Goal: Information Seeking & Learning: Find specific fact

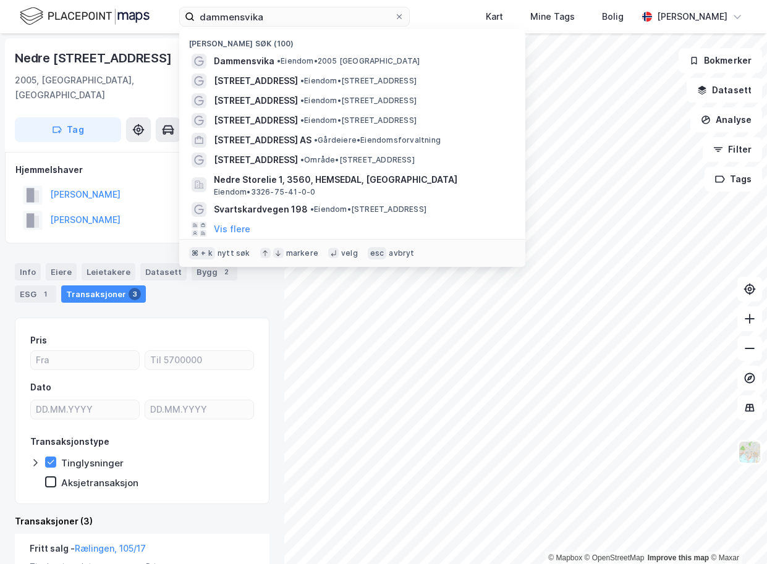
click at [297, 15] on input "dammensvika" at bounding box center [295, 16] width 200 height 19
type input "romslia as"
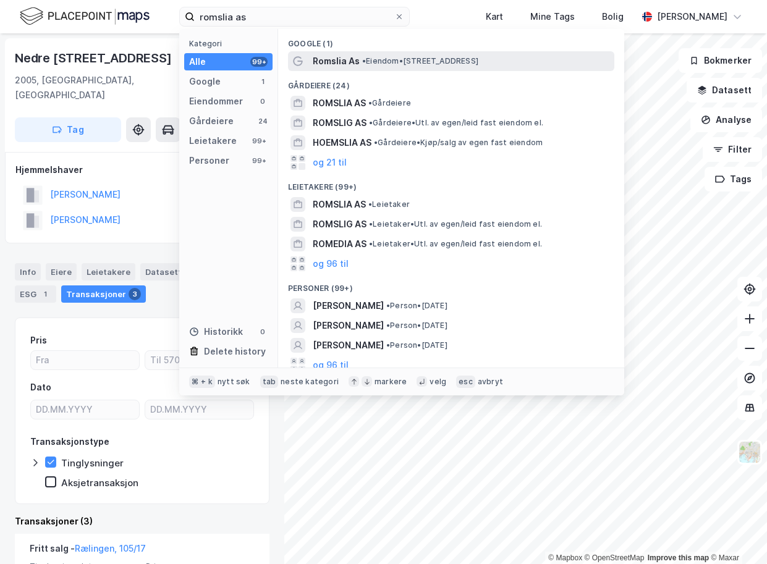
click at [344, 62] on span "Romslia As" at bounding box center [336, 61] width 47 height 15
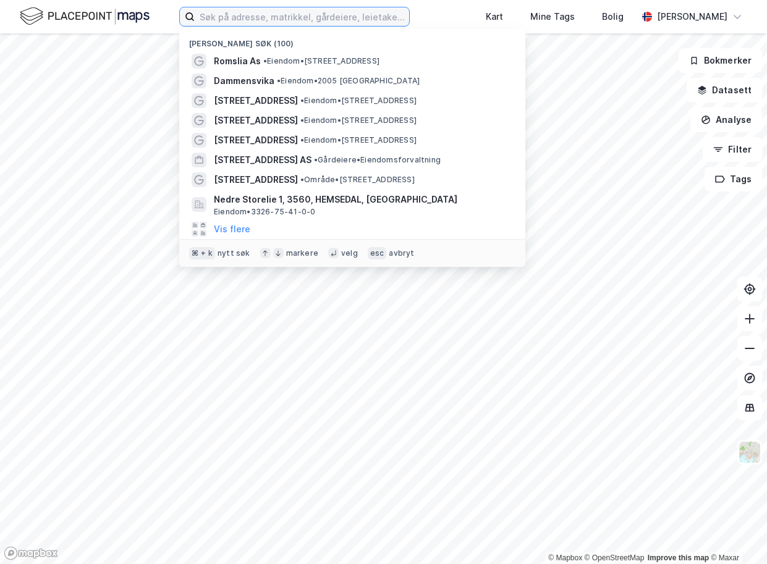
click at [323, 14] on input at bounding box center [302, 16] width 215 height 19
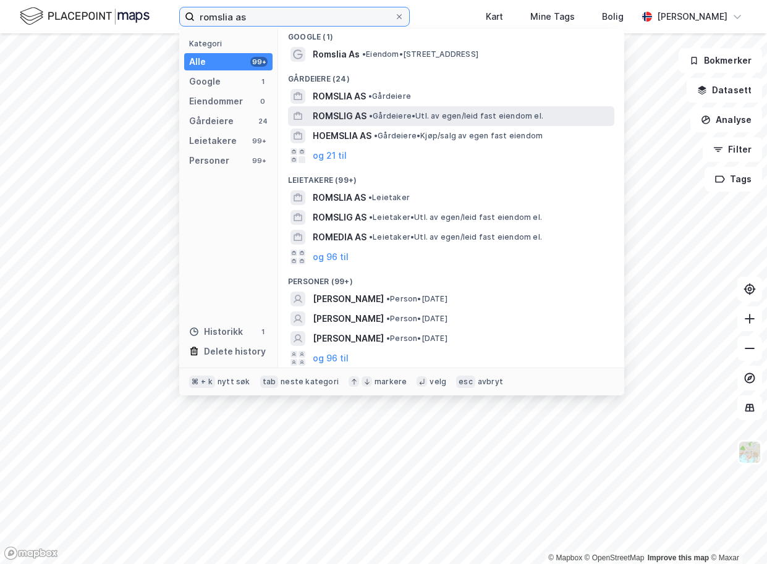
scroll to position [7, 0]
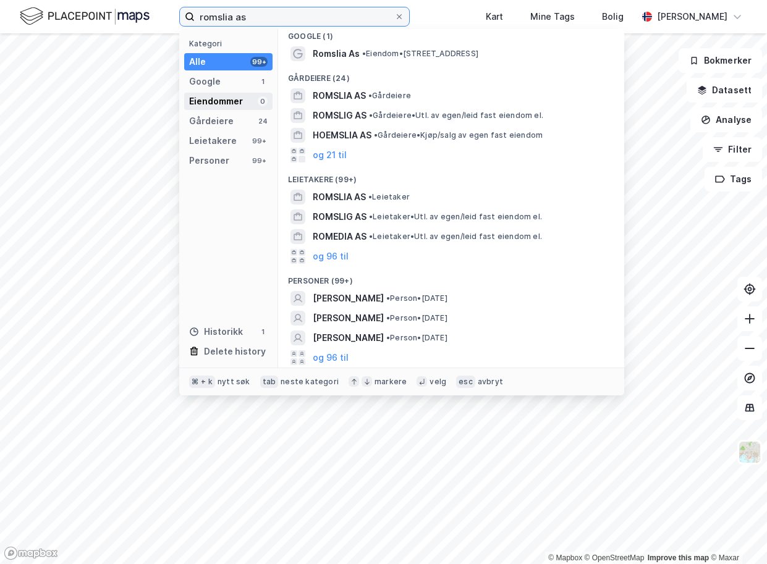
type input "romslia as"
click at [242, 104] on div "Eiendommer" at bounding box center [216, 101] width 54 height 15
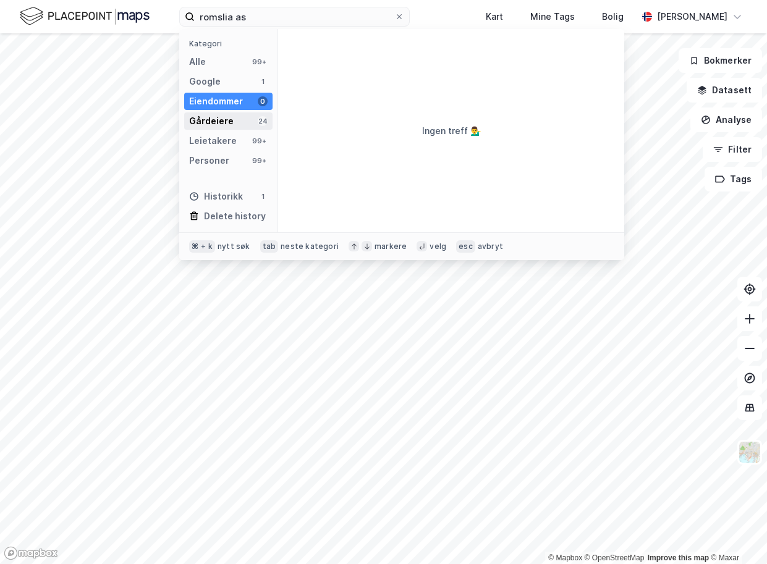
click at [229, 122] on div "Gårdeiere" at bounding box center [211, 121] width 45 height 15
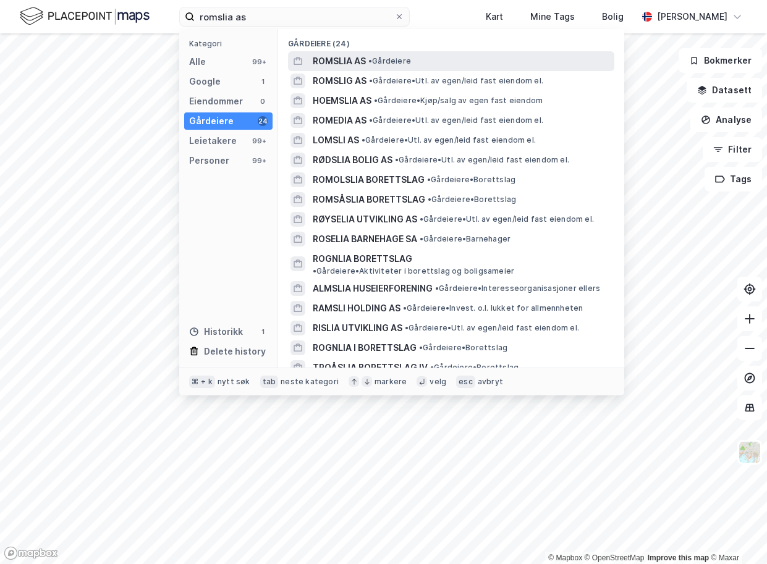
click at [339, 64] on span "ROMSLIA AS" at bounding box center [339, 61] width 53 height 15
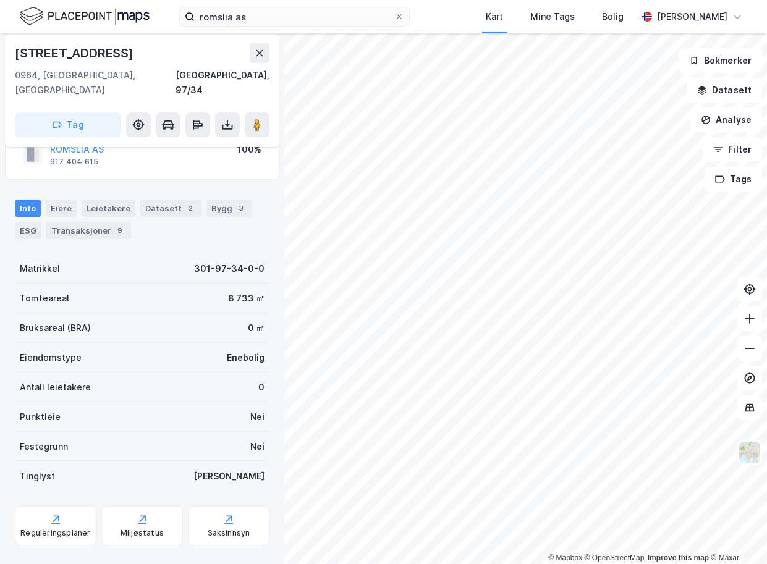
scroll to position [83, 0]
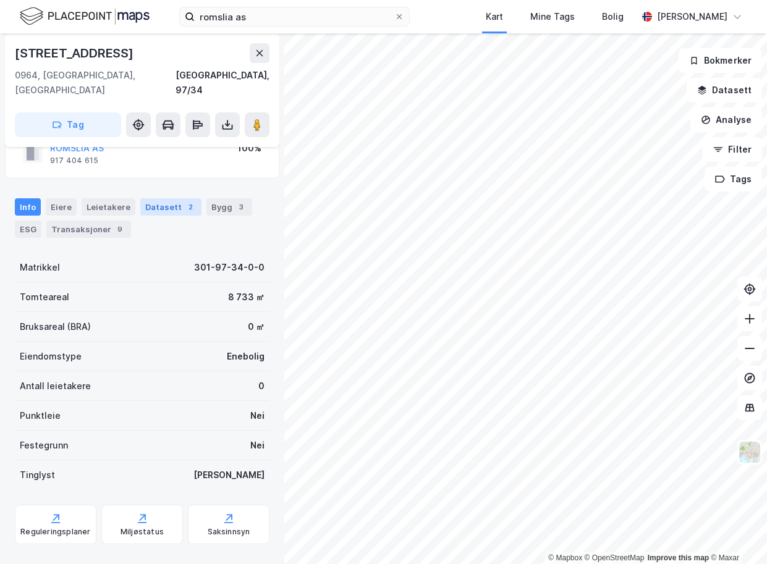
click at [167, 198] on div "Datasett 2" at bounding box center [170, 206] width 61 height 17
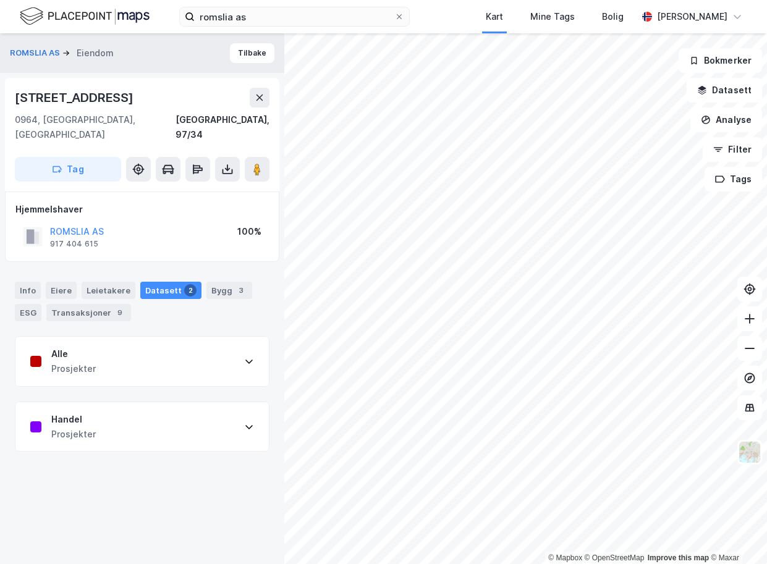
click at [213, 337] on div "Alle Prosjekter" at bounding box center [141, 361] width 253 height 49
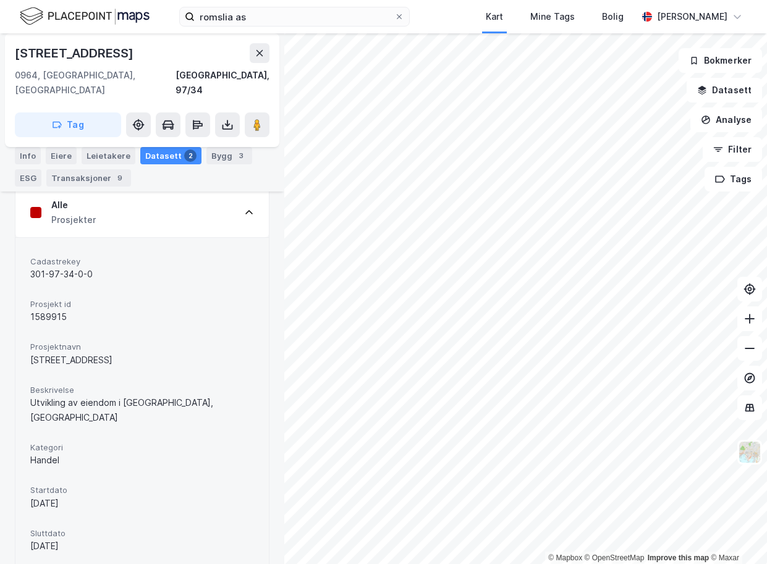
scroll to position [161, 0]
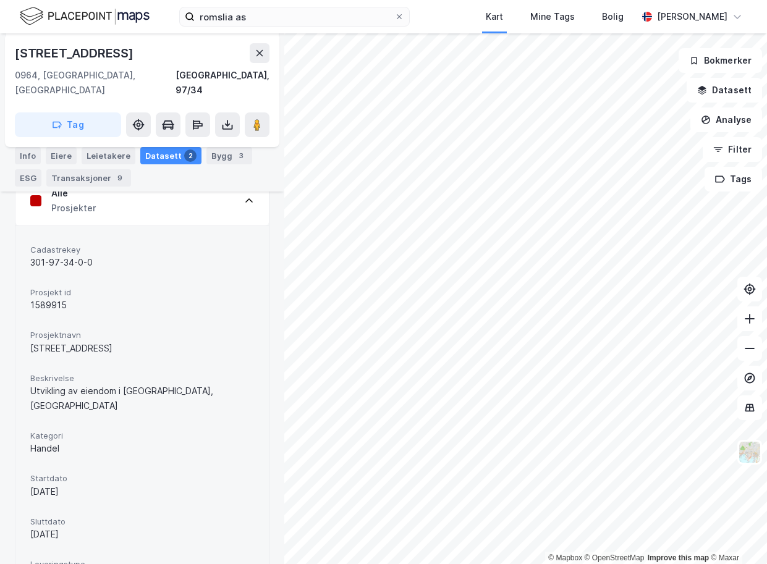
drag, startPoint x: 130, startPoint y: 335, endPoint x: 30, endPoint y: 336, distance: 100.2
click at [30, 336] on div "Cadastrekey 301-97-34-0-0 Prosjekt id 1589915 Prosjektnavn [STREET_ADDRESS] Bes…" at bounding box center [141, 436] width 253 height 421
copy div "[STREET_ADDRESS]"
